Goal: Navigation & Orientation: Go to known website

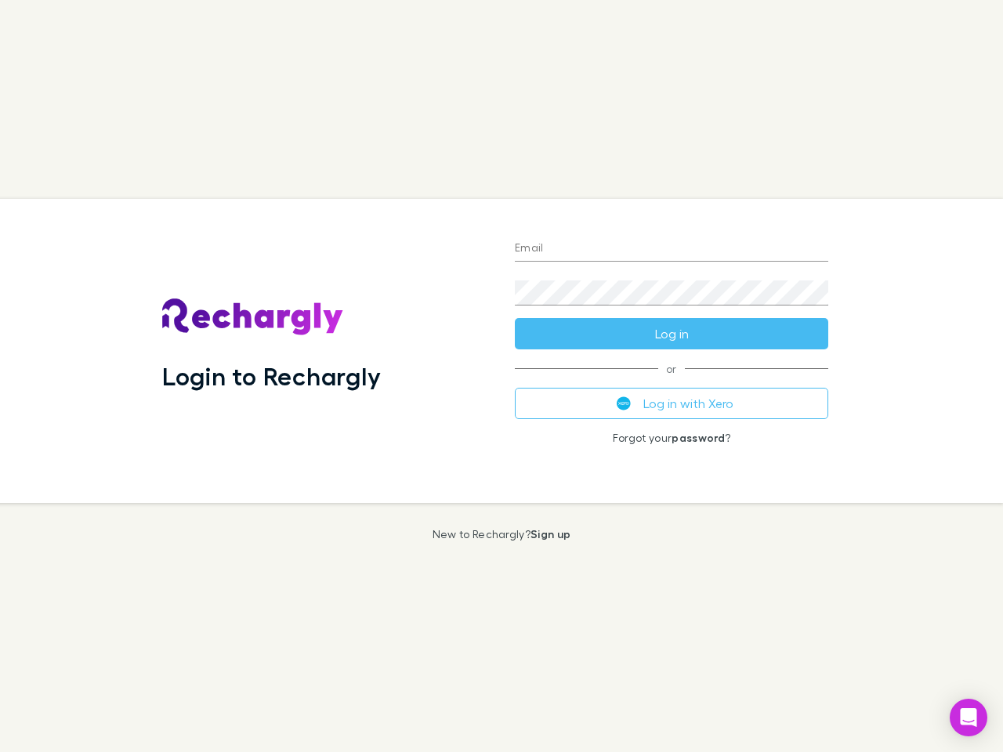
click at [501, 376] on div "Login to Rechargly" at bounding box center [326, 351] width 352 height 304
click at [671, 249] on input "Email" at bounding box center [671, 249] width 313 height 25
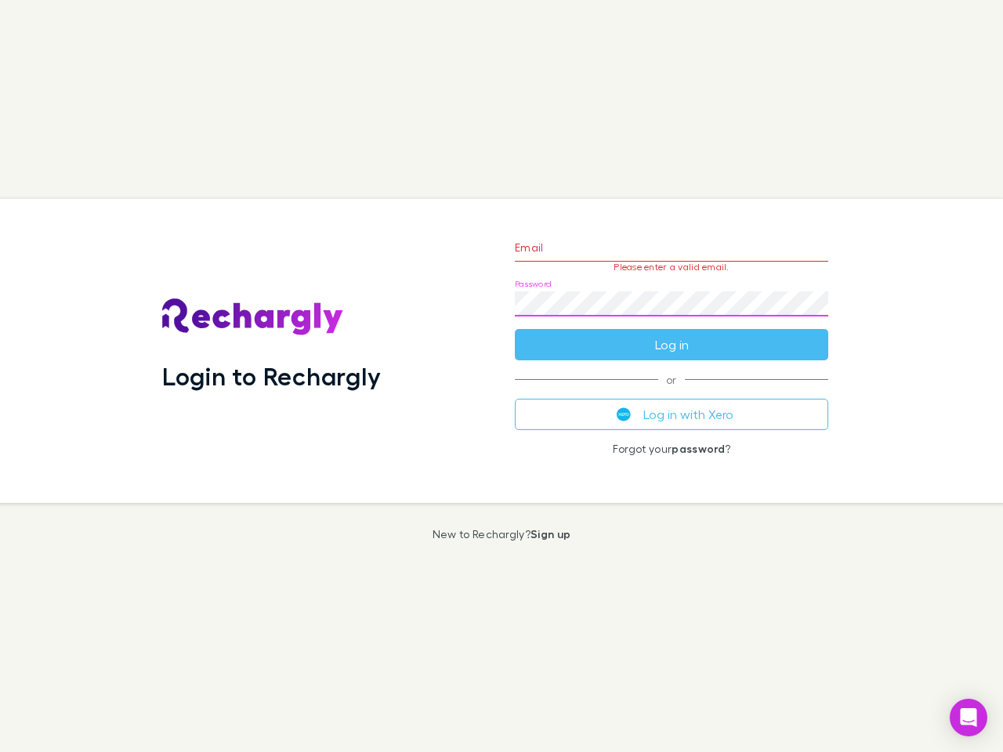
click at [671, 334] on form "Email Please enter a valid email. Password Log in" at bounding box center [671, 292] width 313 height 136
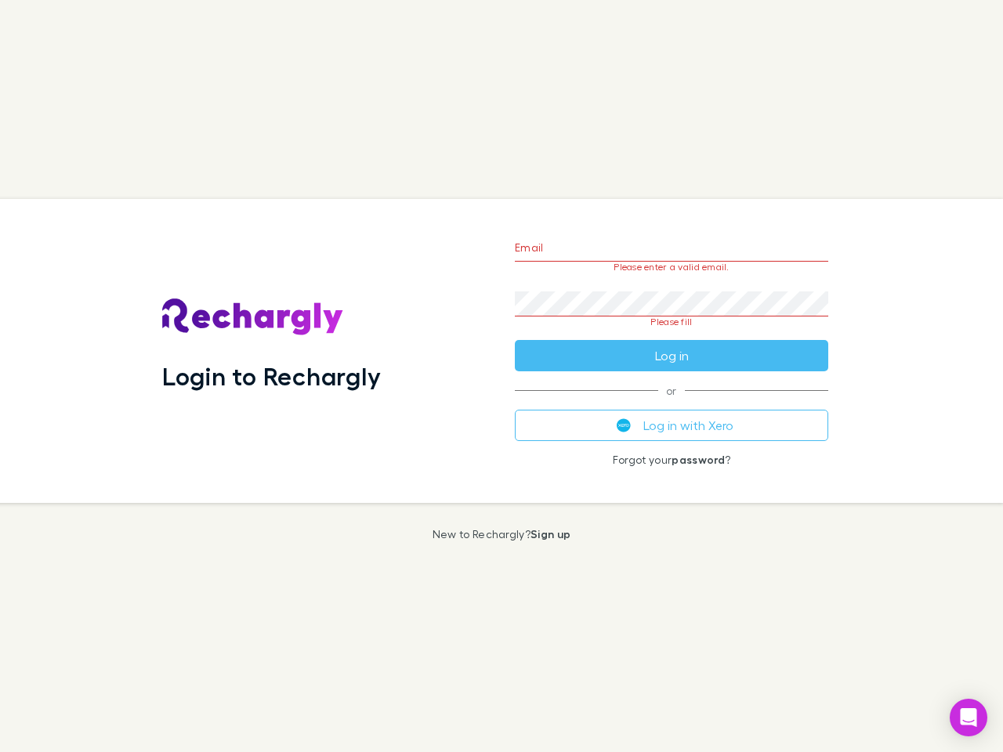
click at [671, 403] on div "Email Please enter a valid email. Password Please fill Log in or Log in with Xe…" at bounding box center [671, 351] width 338 height 304
click at [968, 717] on icon "Open Intercom Messenger" at bounding box center [968, 717] width 16 height 19
